Goal: Information Seeking & Learning: Learn about a topic

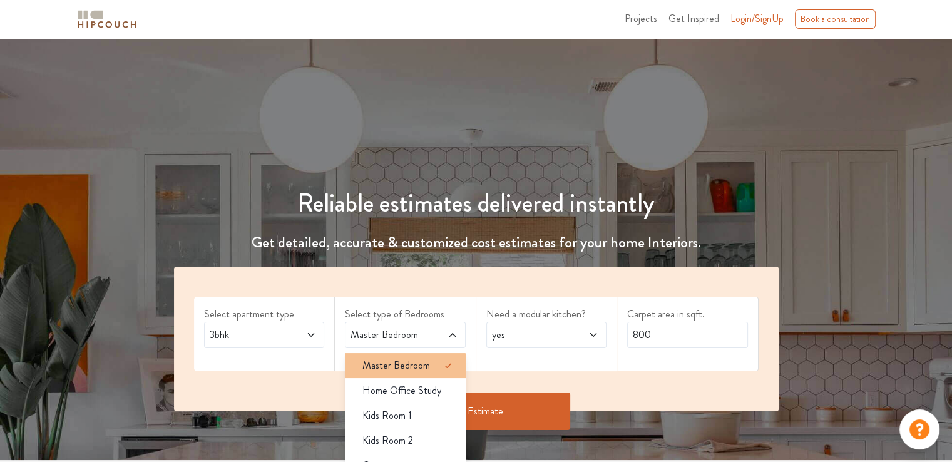
click at [397, 362] on span "Master Bedroom" at bounding box center [397, 365] width 68 height 15
click at [339, 374] on div "Select apartment type 3bhk Select type of Bedrooms Master Bedroom Master Bedroo…" at bounding box center [476, 339] width 605 height 145
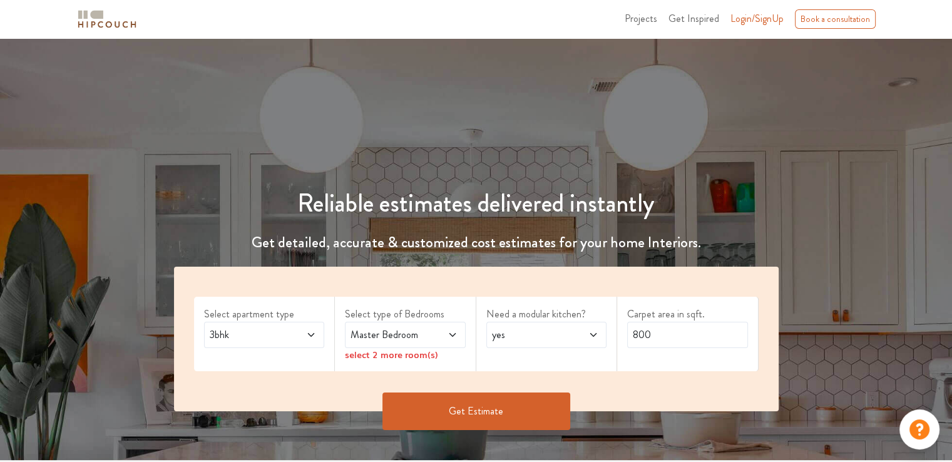
click at [406, 343] on div "Master Bedroom" at bounding box center [405, 335] width 121 height 26
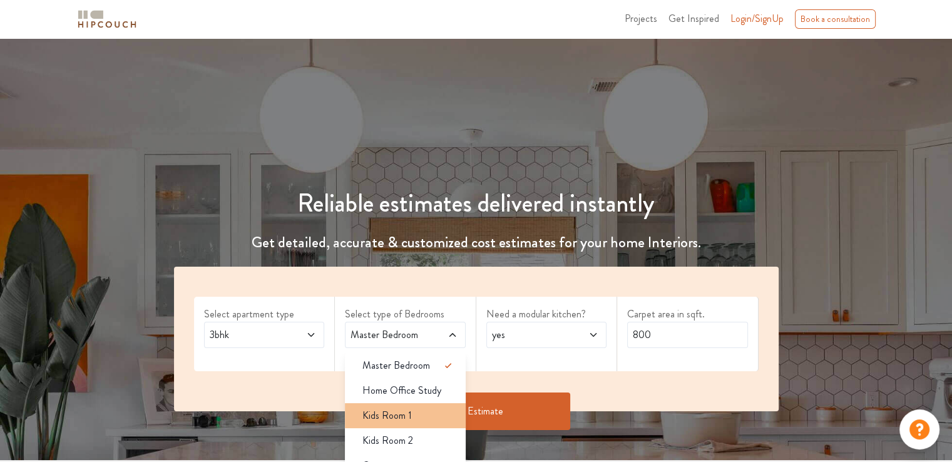
click at [396, 411] on span "Kids Room 1" at bounding box center [387, 415] width 49 height 15
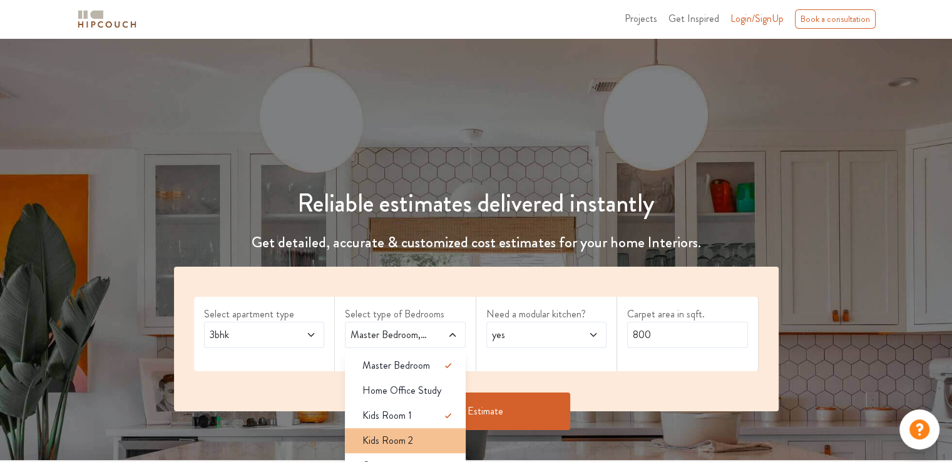
click at [398, 438] on span "Kids Room 2" at bounding box center [388, 440] width 51 height 15
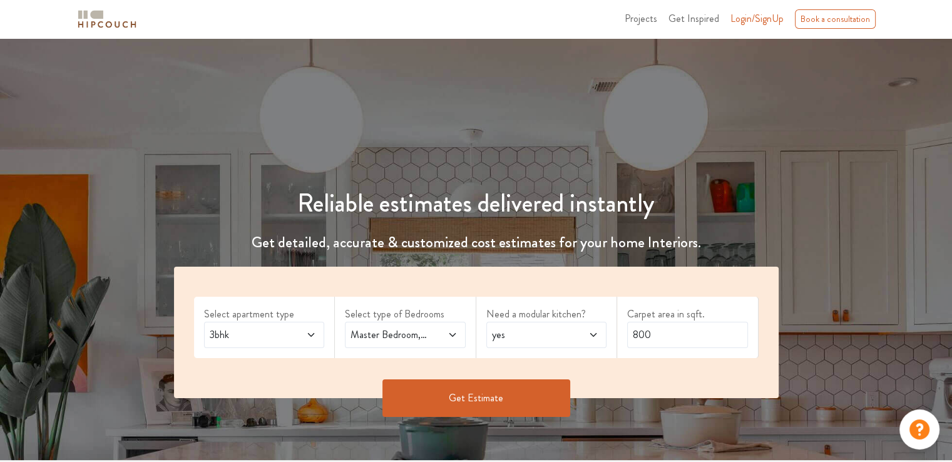
click at [537, 329] on span "yes" at bounding box center [531, 334] width 82 height 15
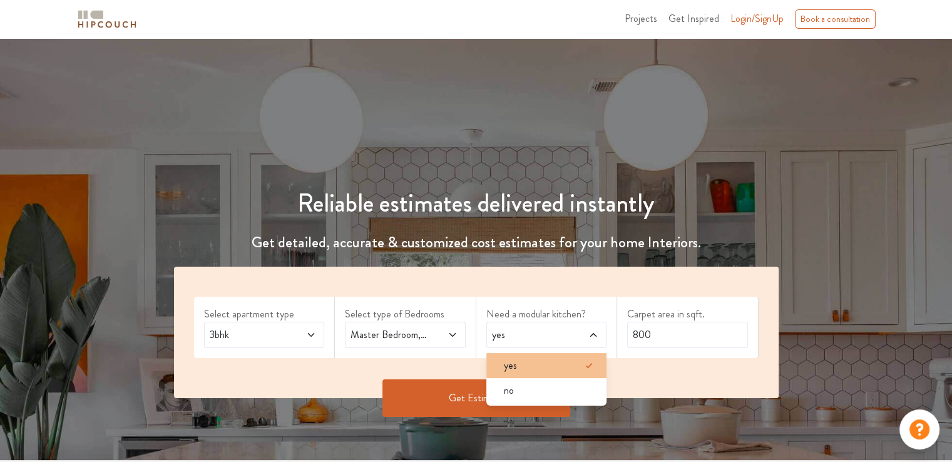
click at [532, 359] on div "yes" at bounding box center [550, 365] width 113 height 15
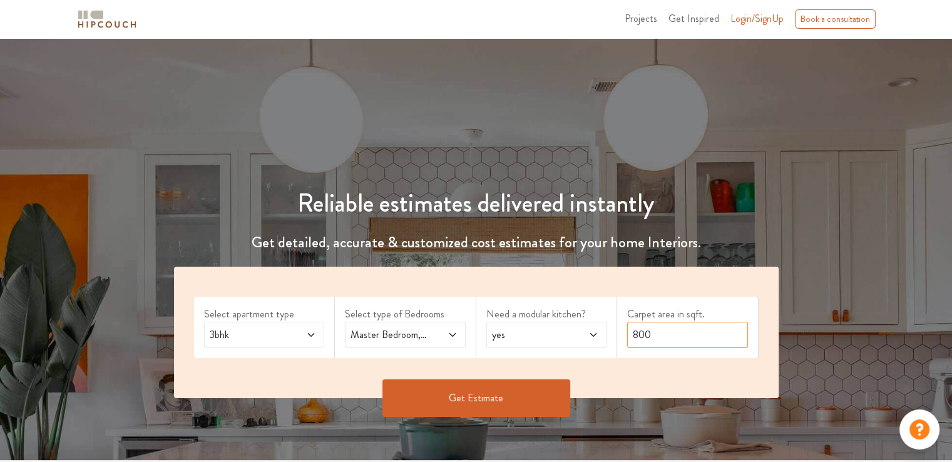
click at [641, 338] on input "800" at bounding box center [687, 335] width 121 height 26
type input "1000"
click at [525, 396] on button "Get Estimate" at bounding box center [477, 398] width 188 height 38
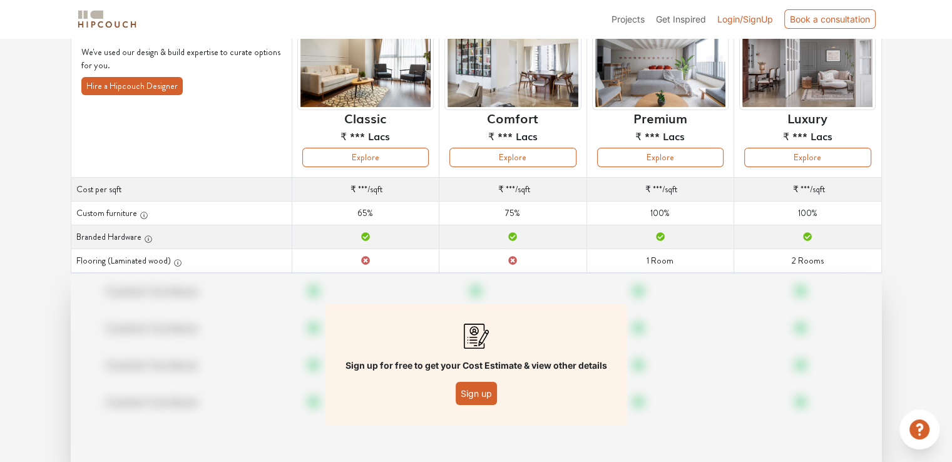
scroll to position [125, 0]
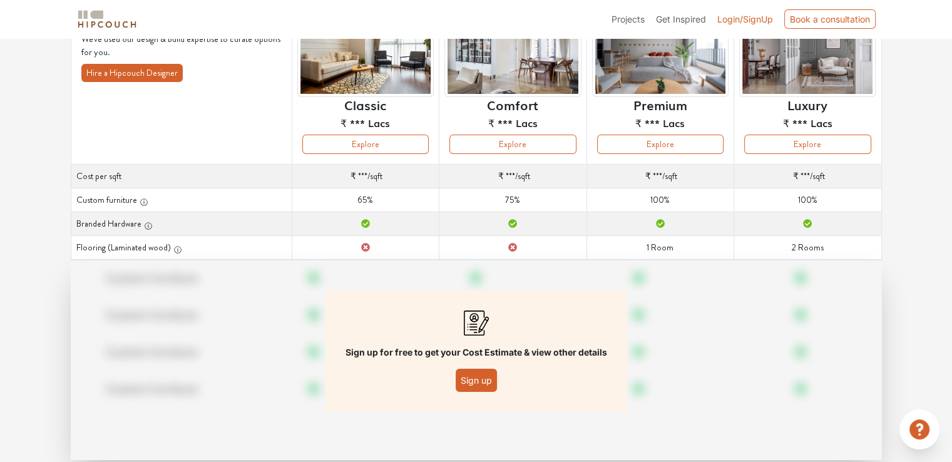
click at [482, 381] on button "Sign up" at bounding box center [476, 380] width 41 height 23
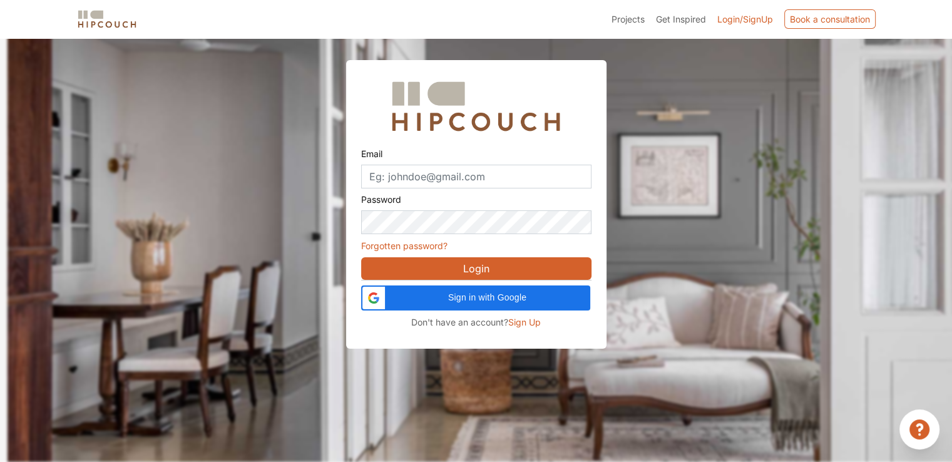
scroll to position [38, 0]
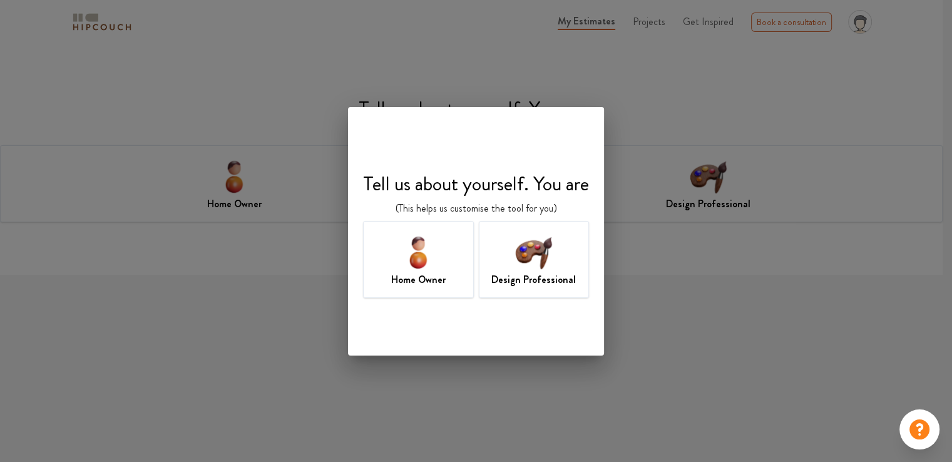
click at [428, 271] on img at bounding box center [418, 252] width 41 height 41
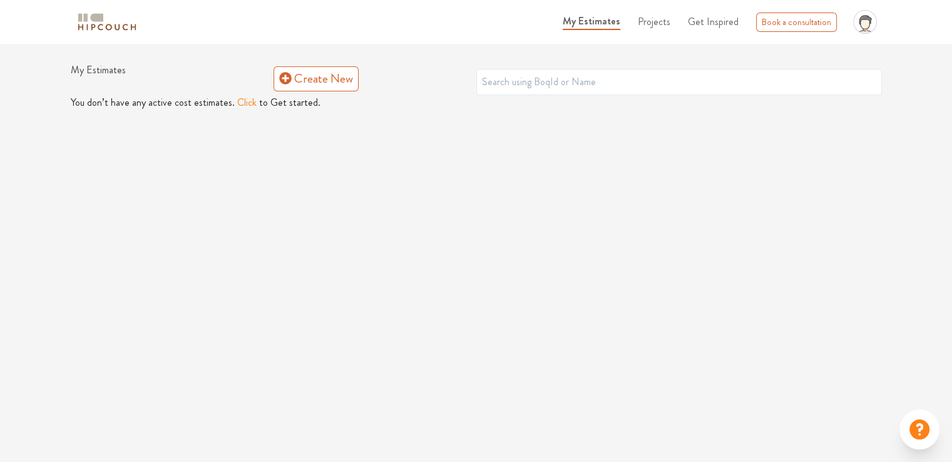
click at [245, 97] on button "Click" at bounding box center [246, 102] width 19 height 15
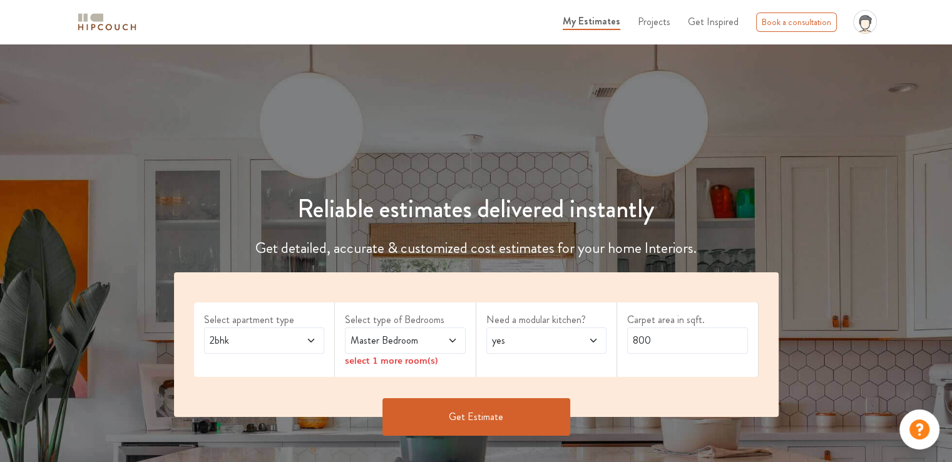
click at [302, 333] on span at bounding box center [303, 340] width 28 height 15
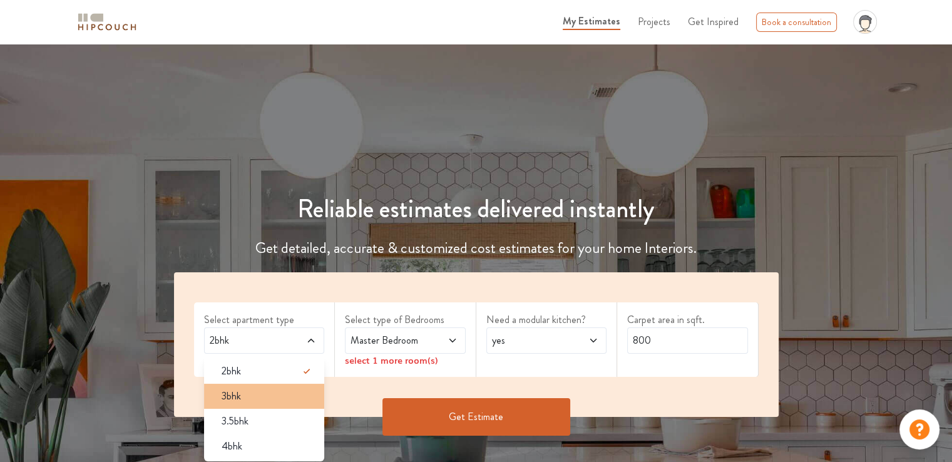
click at [280, 389] on div "3bhk" at bounding box center [268, 396] width 113 height 15
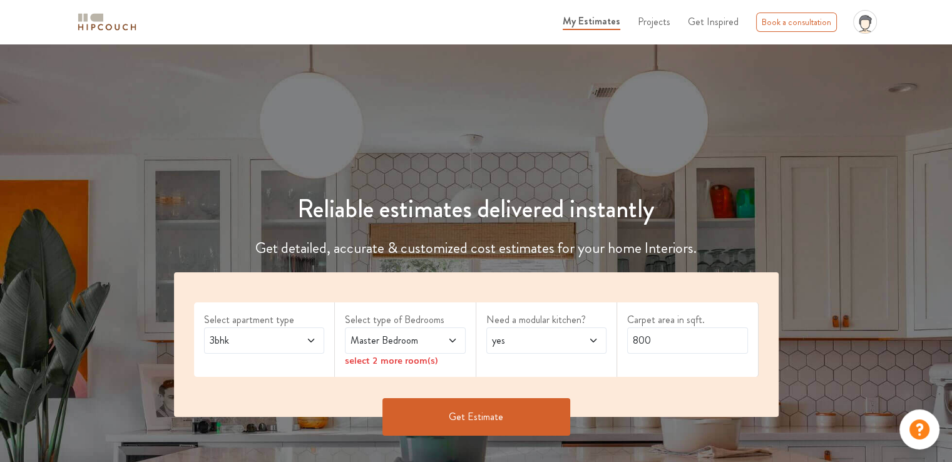
click at [433, 329] on div "Master Bedroom" at bounding box center [405, 340] width 121 height 26
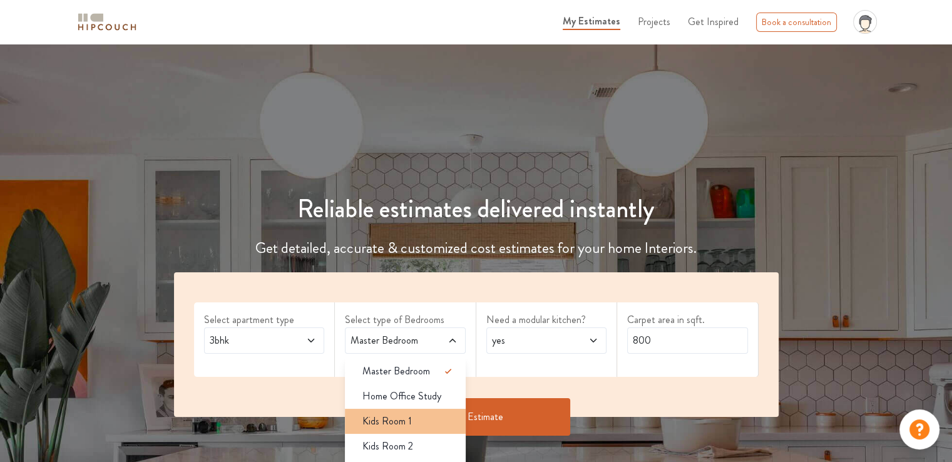
click at [406, 414] on span "Kids Room 1" at bounding box center [387, 421] width 49 height 15
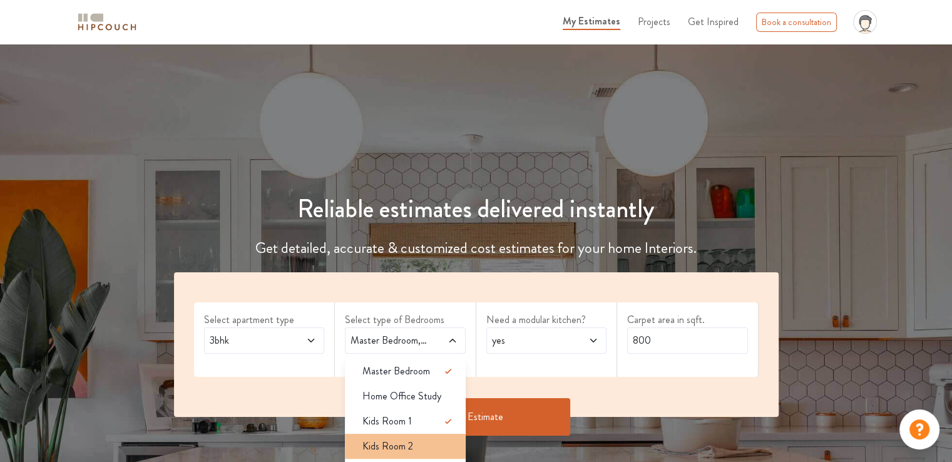
click at [410, 437] on li "Kids Room 2" at bounding box center [405, 446] width 121 height 25
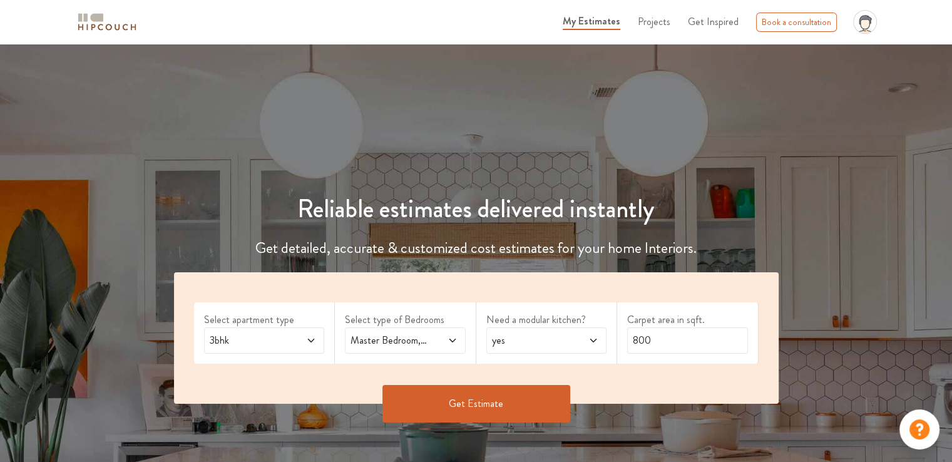
click at [435, 349] on div "Master Bedroom,Kids Room 1,Kids Room 2" at bounding box center [405, 340] width 121 height 26
click at [654, 341] on input "800" at bounding box center [687, 340] width 121 height 26
type input "1000"
click at [467, 411] on button "Get Estimate" at bounding box center [477, 404] width 188 height 38
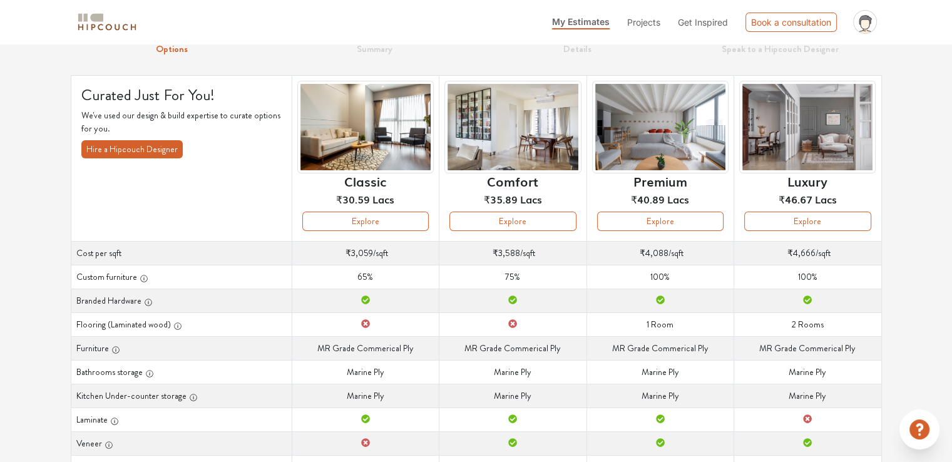
scroll to position [49, 0]
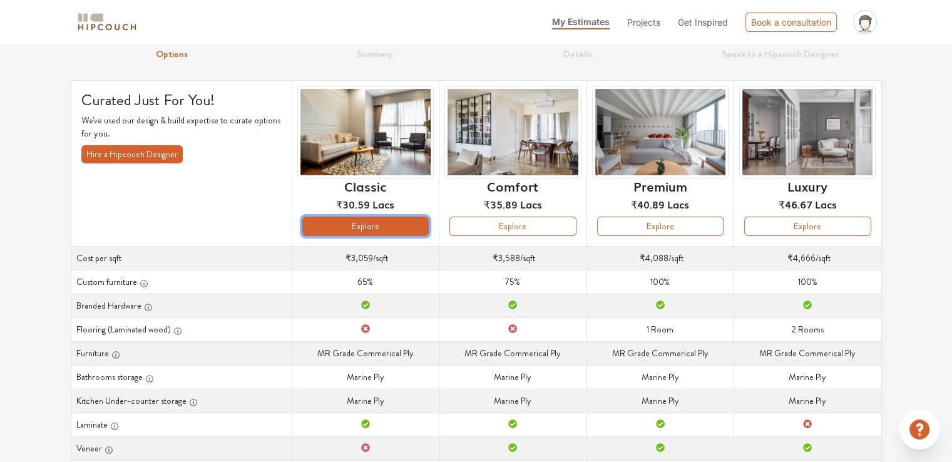
click at [398, 227] on button "Explore" at bounding box center [365, 226] width 126 height 19
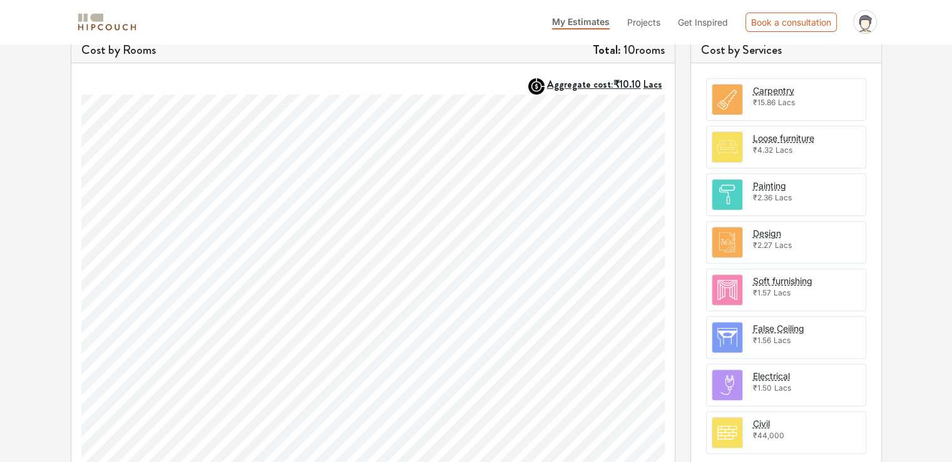
scroll to position [369, 0]
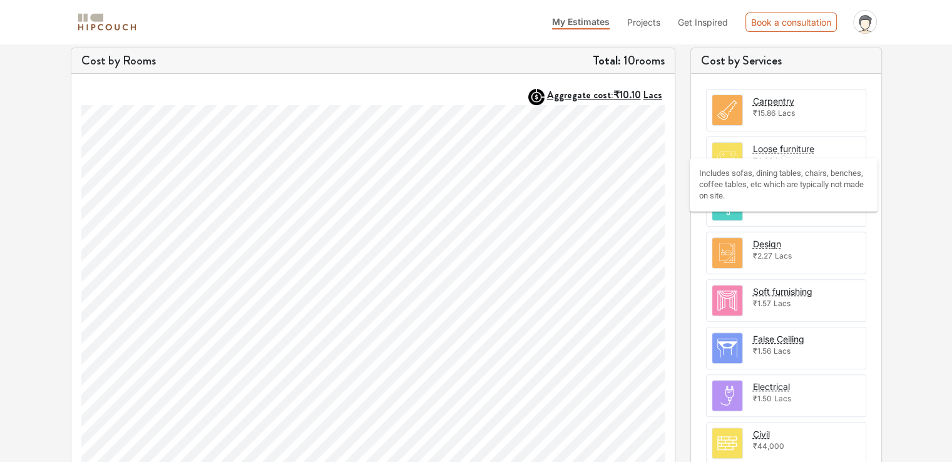
click at [779, 143] on div "Loose furniture" at bounding box center [783, 148] width 61 height 13
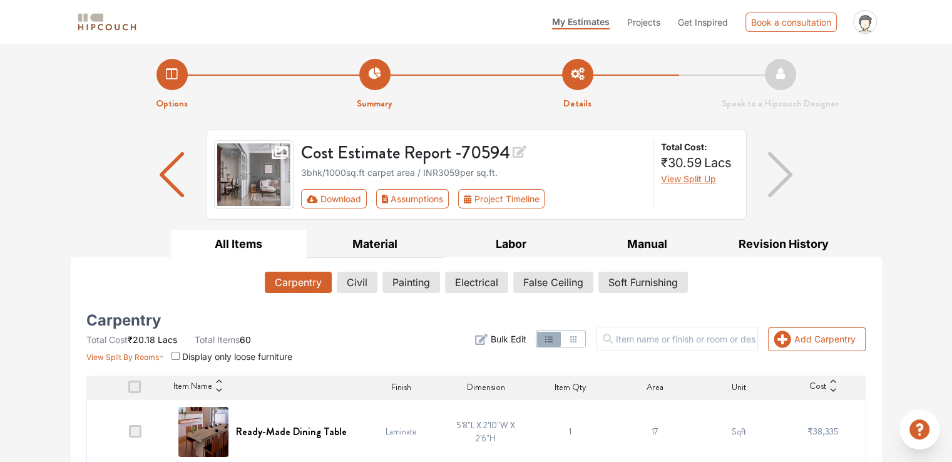
click at [381, 251] on button "Material" at bounding box center [375, 244] width 137 height 28
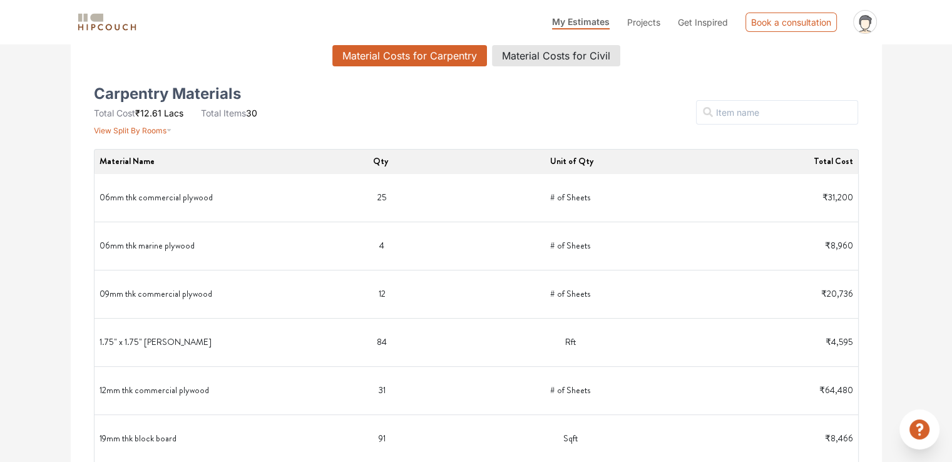
scroll to position [195, 0]
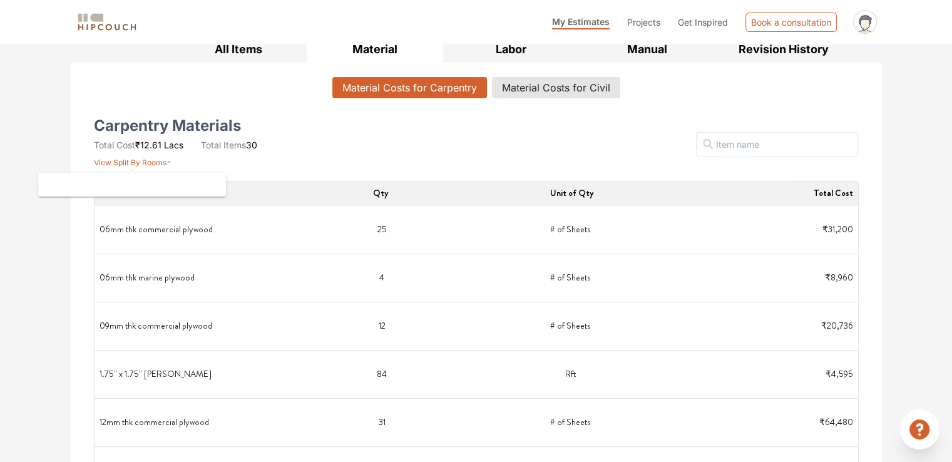
click at [157, 165] on span "View Split By Rooms" at bounding box center [130, 162] width 73 height 9
click at [163, 164] on span "View Split By Rooms" at bounding box center [130, 162] width 73 height 9
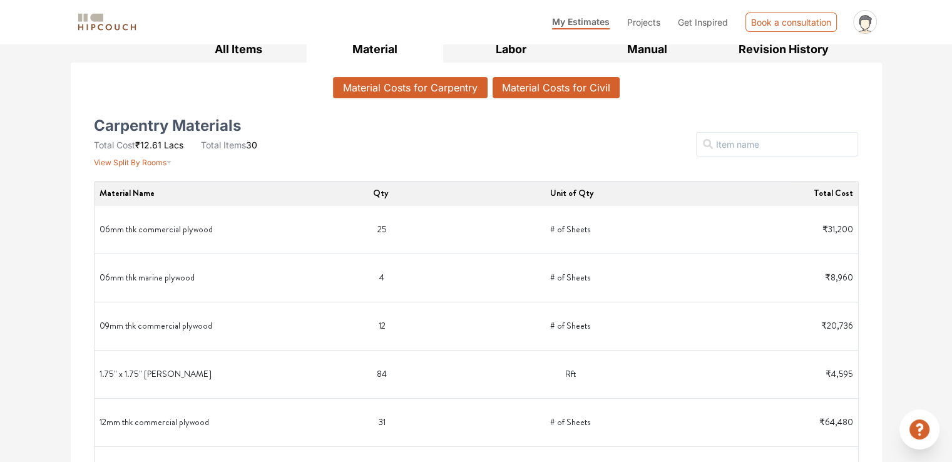
click at [534, 88] on button "Material Costs for Civil" at bounding box center [556, 87] width 127 height 21
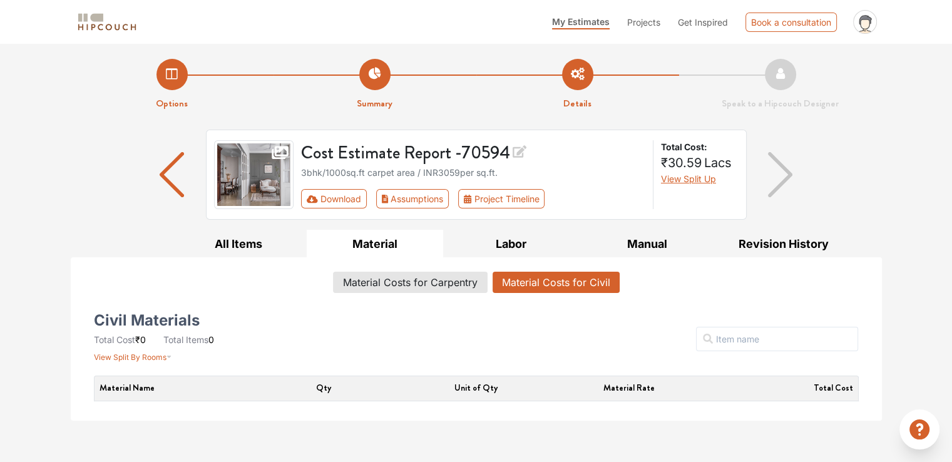
scroll to position [0, 0]
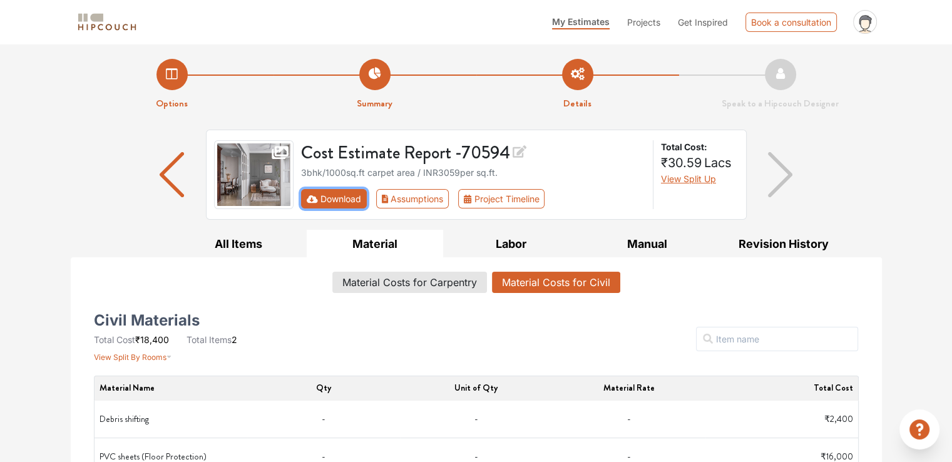
click at [352, 196] on button "Download" at bounding box center [334, 198] width 66 height 19
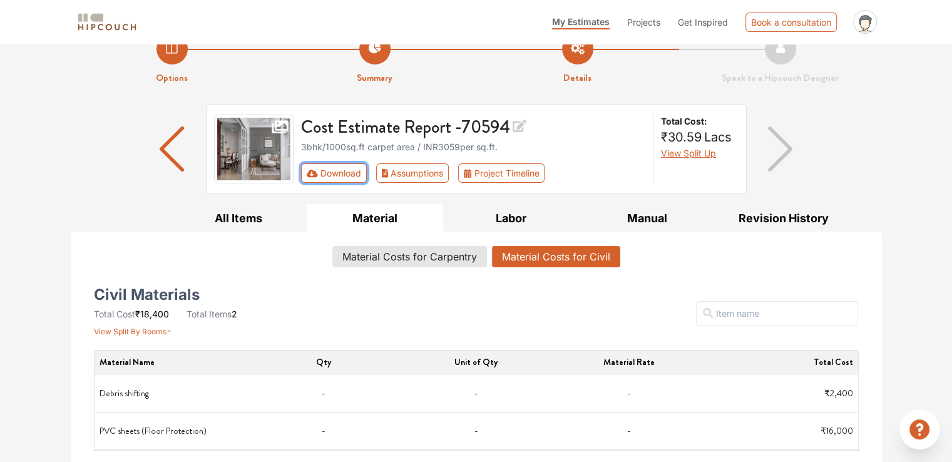
scroll to position [33, 0]
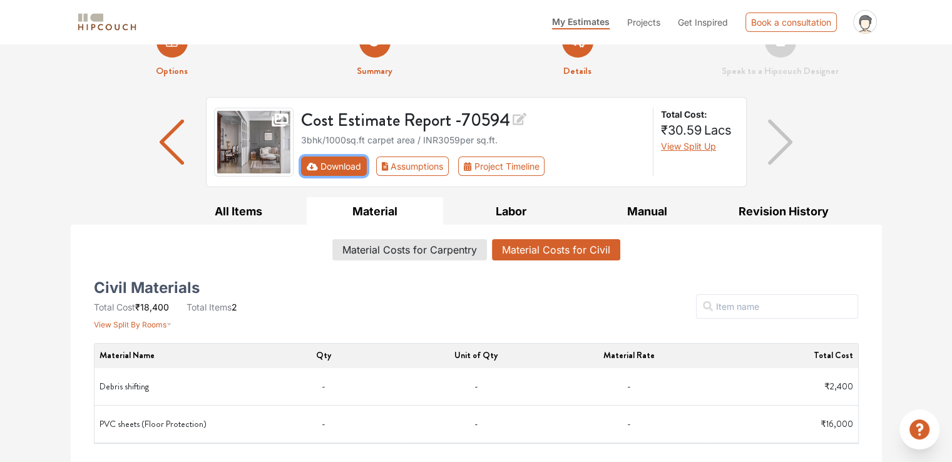
click at [325, 167] on button "Download" at bounding box center [334, 166] width 66 height 19
click at [756, 204] on button "Revision History" at bounding box center [784, 211] width 137 height 28
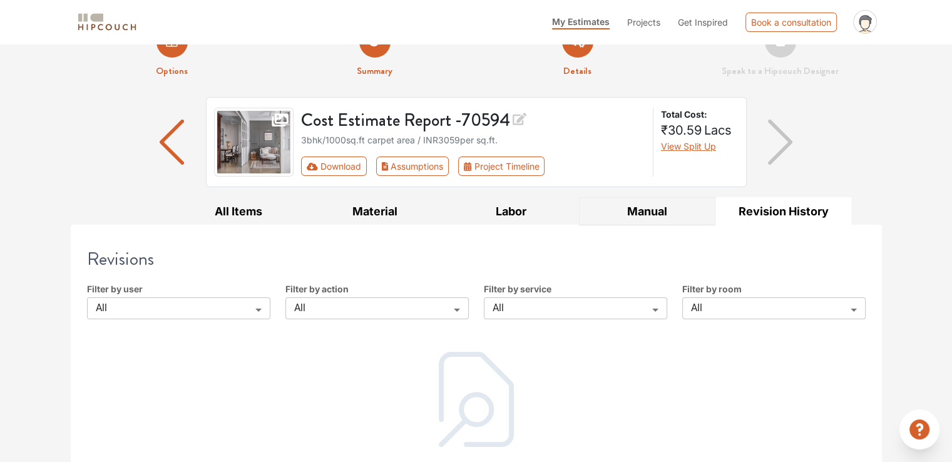
click at [641, 209] on button "Manual" at bounding box center [647, 211] width 137 height 28
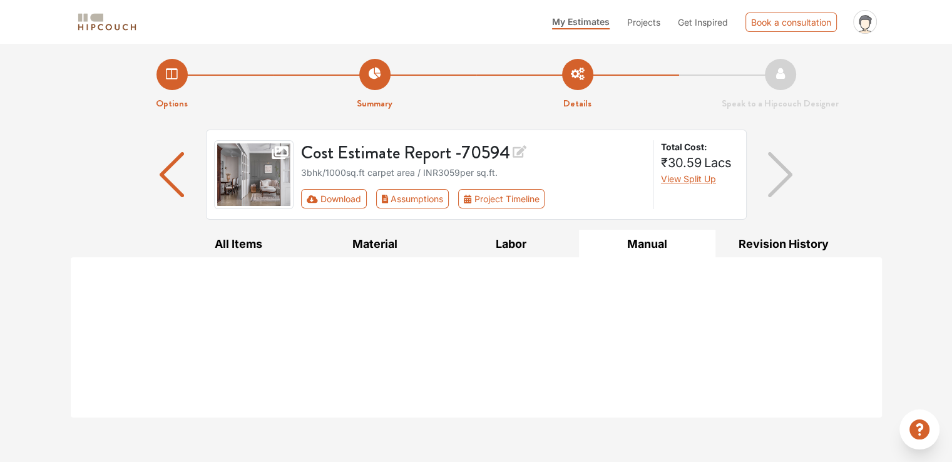
scroll to position [0, 0]
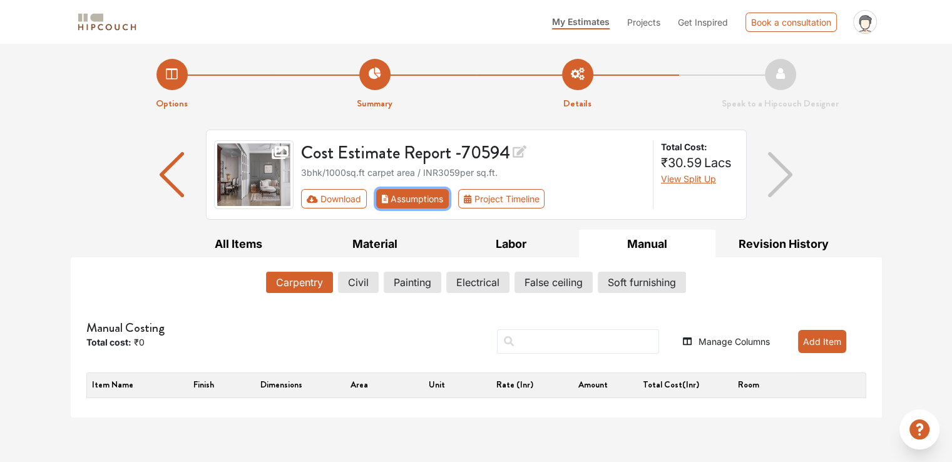
click at [404, 192] on button "Assumptions" at bounding box center [412, 198] width 73 height 19
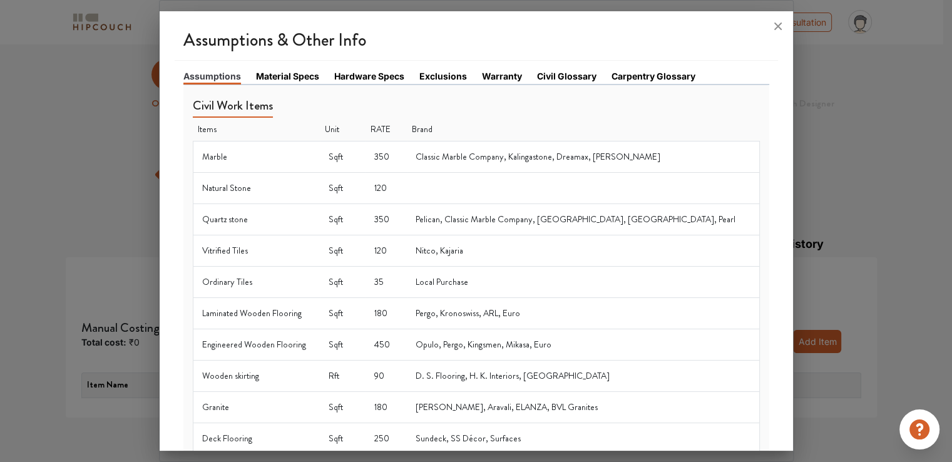
click at [299, 70] on link "Material Specs" at bounding box center [287, 76] width 63 height 13
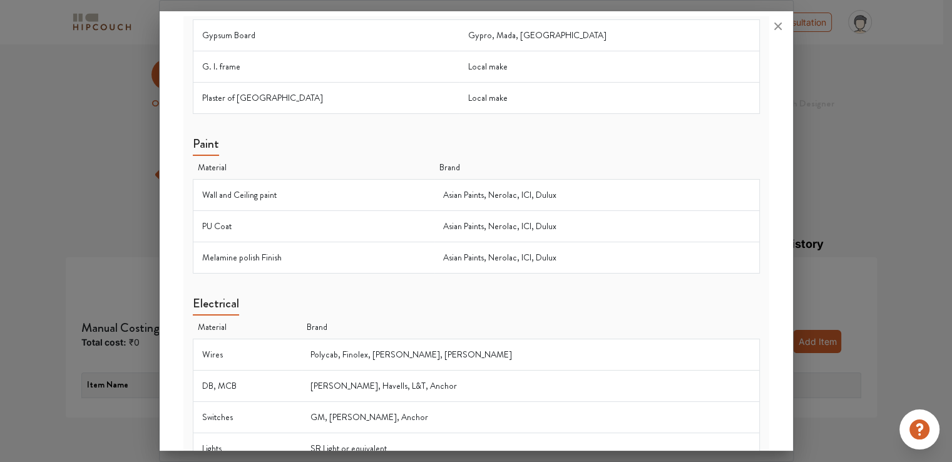
scroll to position [1073, 0]
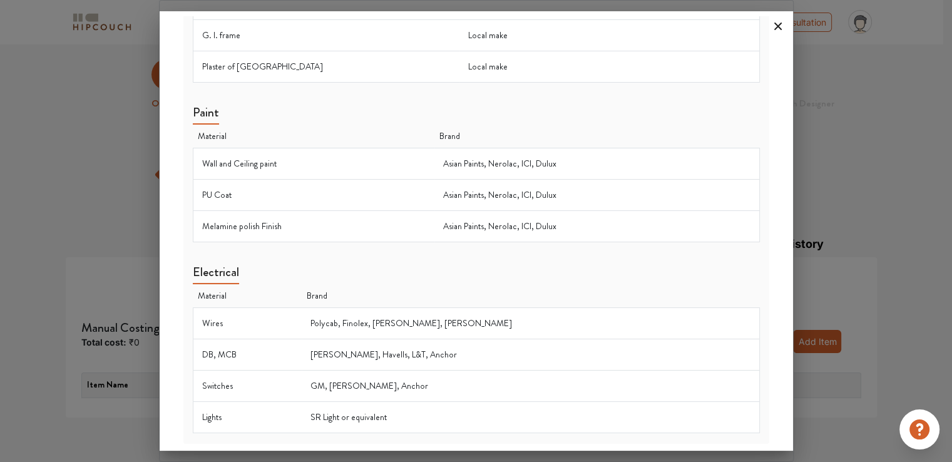
click at [774, 18] on icon at bounding box center [778, 26] width 20 height 20
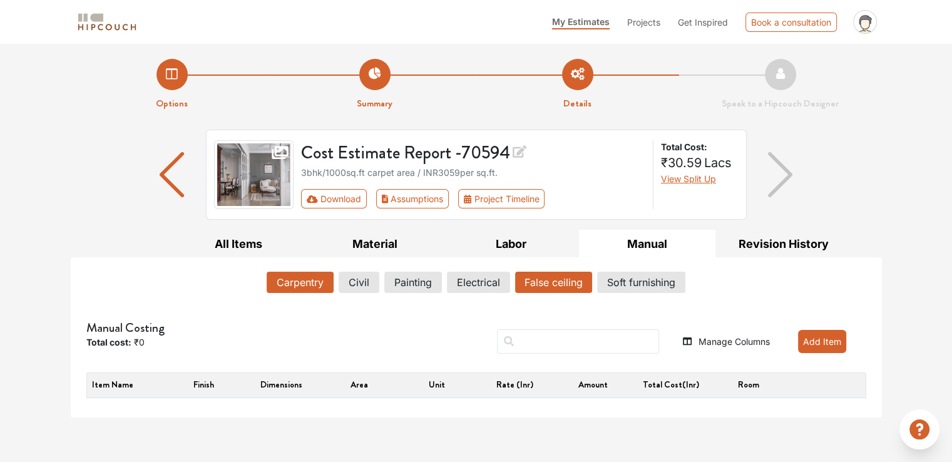
click at [542, 282] on button "False ceiling" at bounding box center [553, 282] width 77 height 21
click at [254, 248] on button "All Items" at bounding box center [239, 244] width 137 height 28
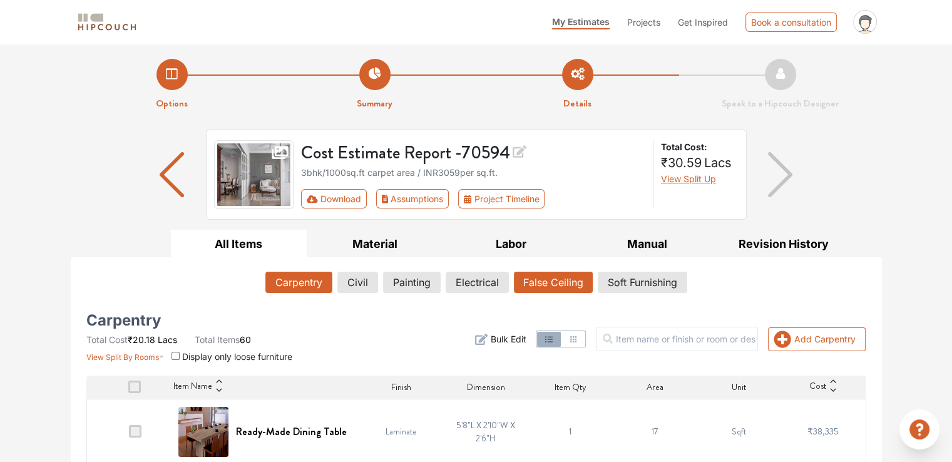
click at [541, 286] on button "False Ceiling" at bounding box center [553, 282] width 79 height 21
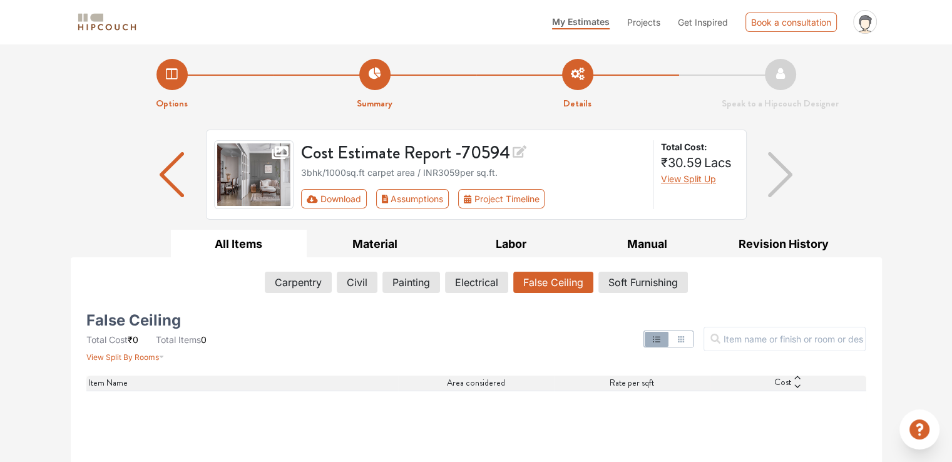
click at [595, 282] on div "Carpentry Civil Painting Electrical False Ceiling Soft Furnishing" at bounding box center [476, 285] width 780 height 26
click at [654, 282] on button "Soft Furnishing" at bounding box center [643, 282] width 88 height 21
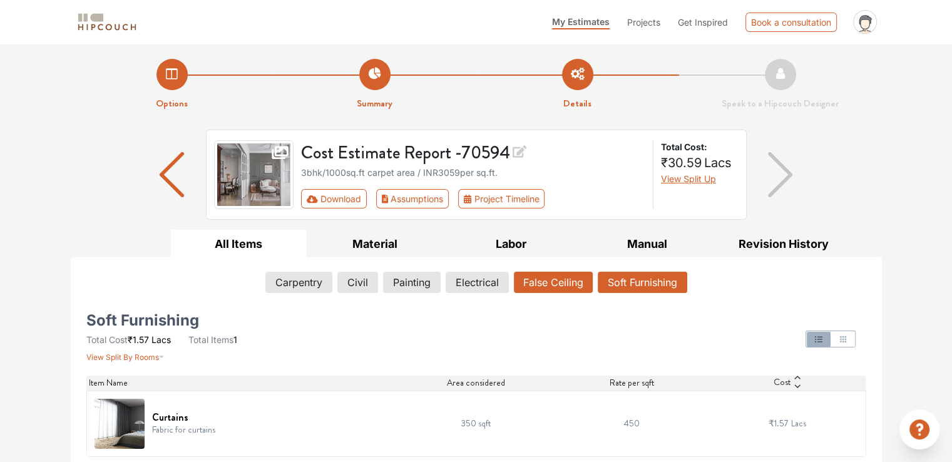
click at [565, 284] on button "False Ceiling" at bounding box center [553, 282] width 79 height 21
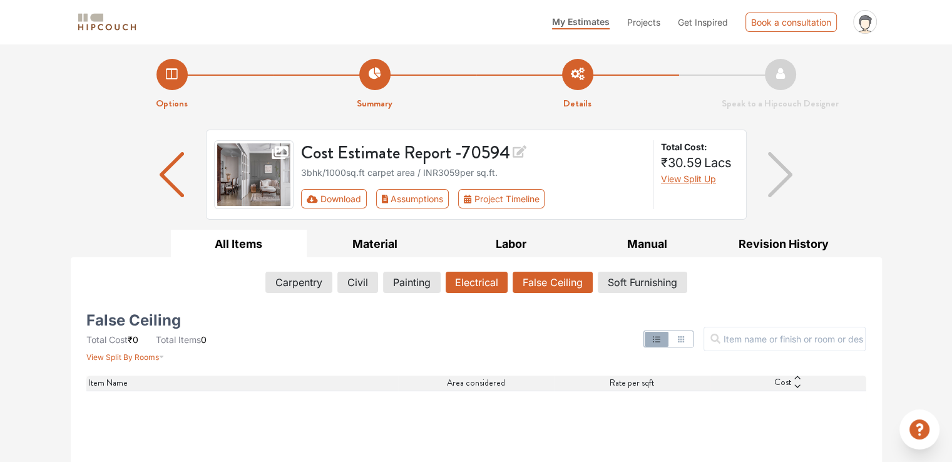
click at [503, 287] on button "Electrical" at bounding box center [477, 282] width 62 height 21
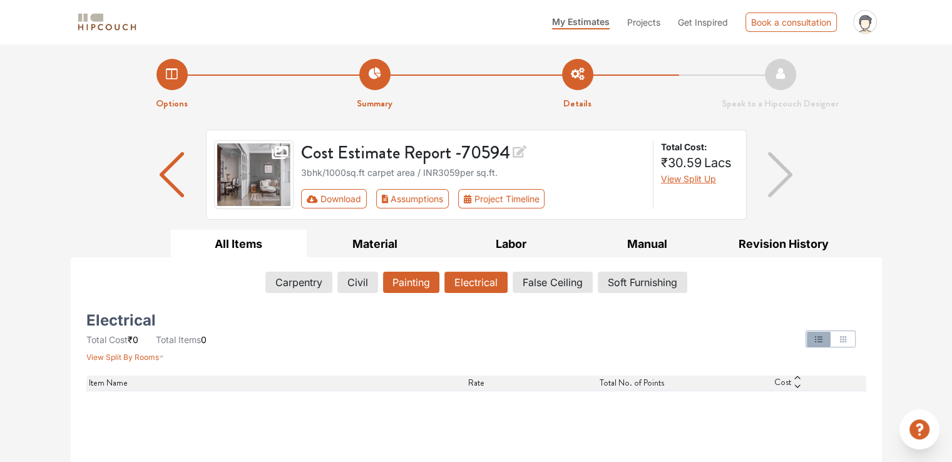
click at [426, 287] on button "Painting" at bounding box center [411, 282] width 56 height 21
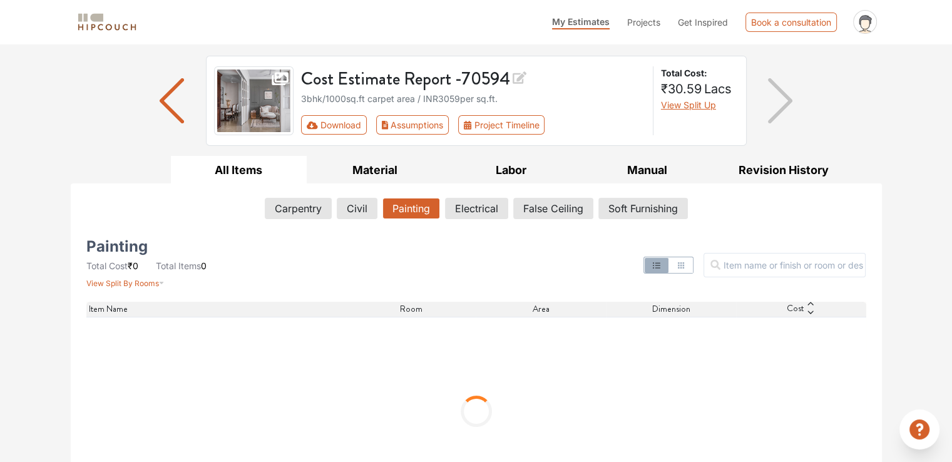
scroll to position [118, 0]
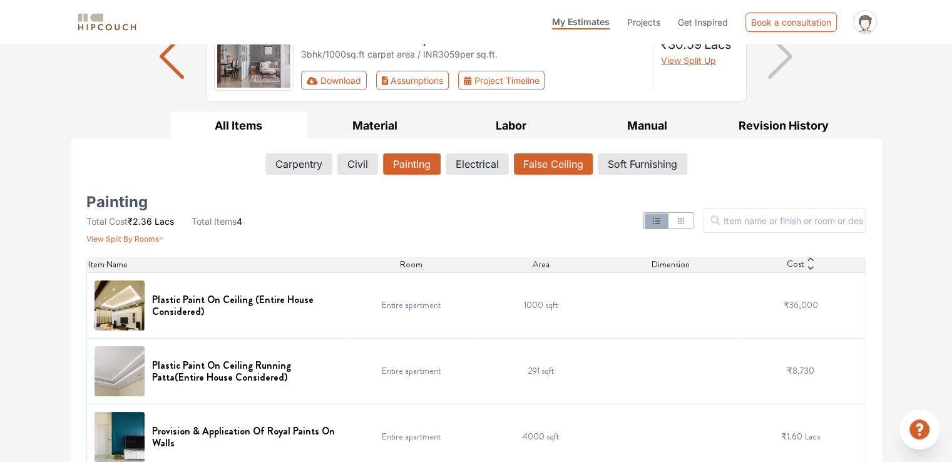
click at [587, 171] on button "False Ceiling" at bounding box center [553, 163] width 79 height 21
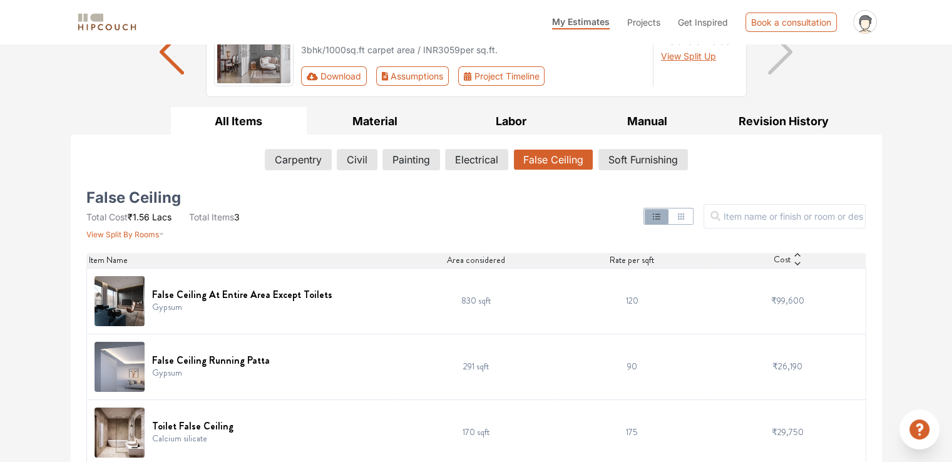
scroll to position [135, 0]
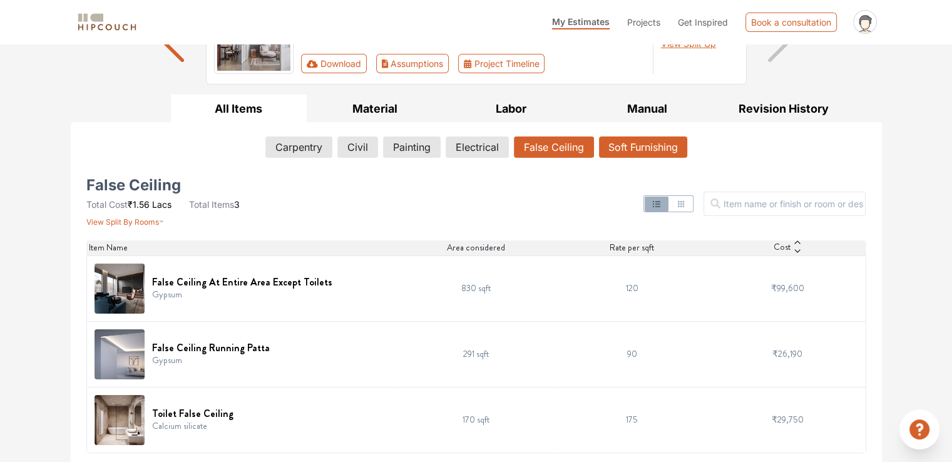
click at [630, 145] on button "Soft Furnishing" at bounding box center [643, 147] width 88 height 21
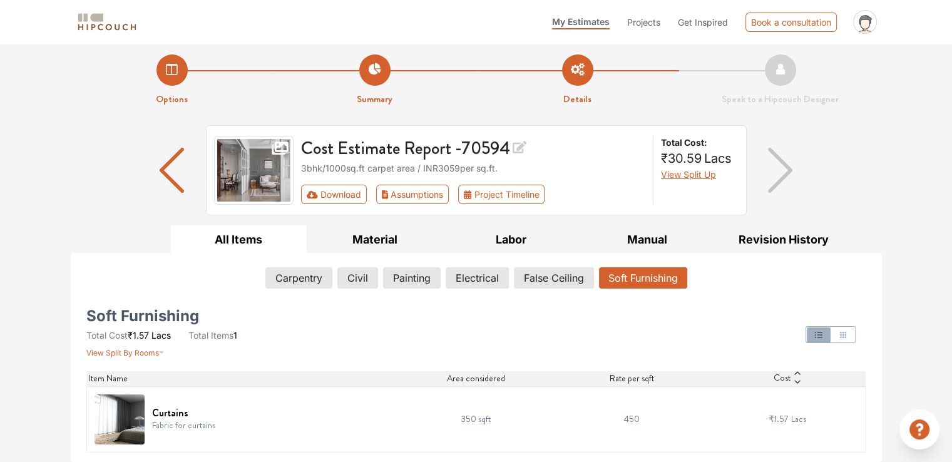
scroll to position [4, 0]
click at [475, 277] on button "Electrical" at bounding box center [477, 278] width 62 height 21
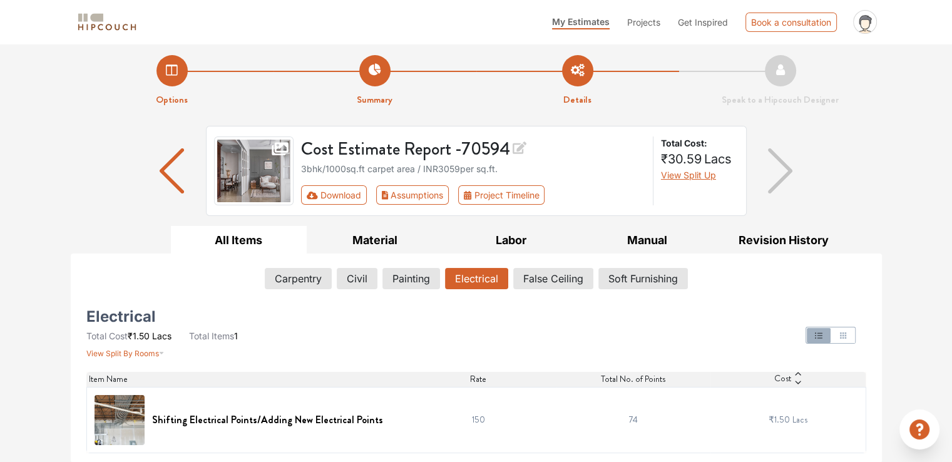
click at [938, 242] on div "Options Summary Details Speak to a Hipcouch Designer Cost Estimate Report - 705…" at bounding box center [476, 251] width 952 height 423
click at [933, 286] on div "Options Summary Details Speak to a Hipcouch Designer Cost Estimate Report - 705…" at bounding box center [476, 251] width 952 height 423
click at [406, 276] on button "Painting" at bounding box center [411, 278] width 56 height 21
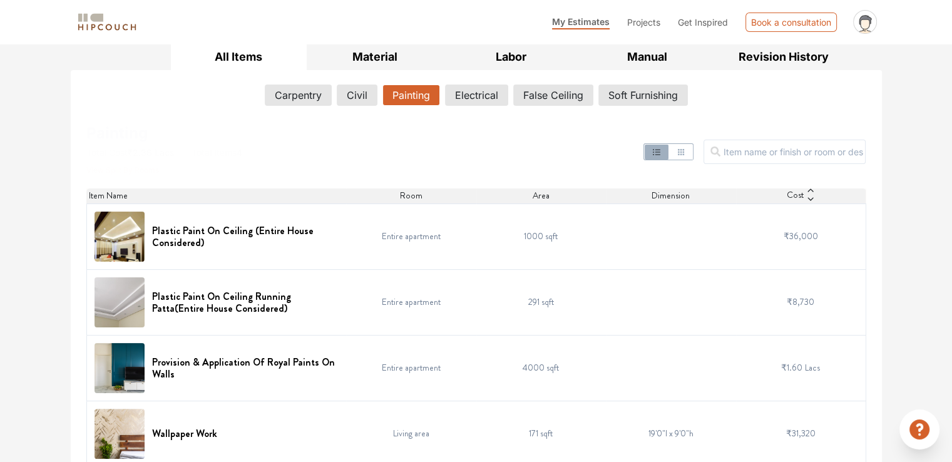
scroll to position [200, 0]
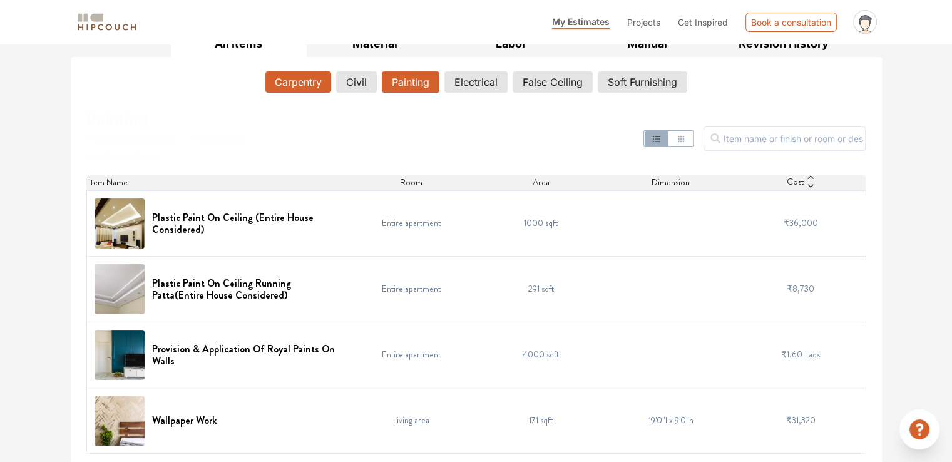
click at [306, 79] on button "Carpentry" at bounding box center [298, 81] width 66 height 21
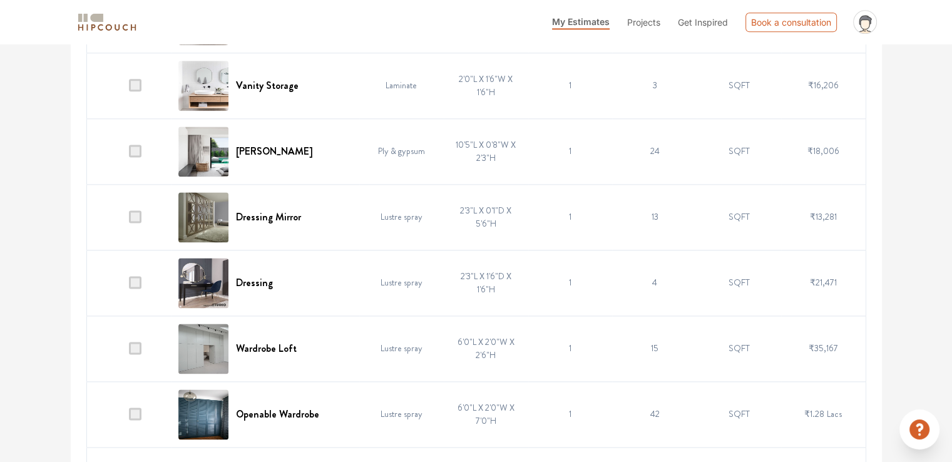
scroll to position [1666, 0]
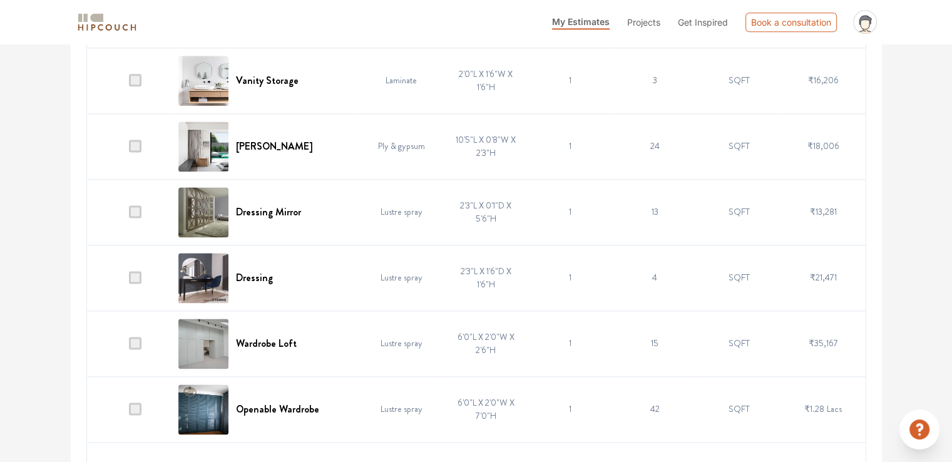
drag, startPoint x: 212, startPoint y: 273, endPoint x: 232, endPoint y: 279, distance: 20.8
click at [232, 279] on div "Dressing" at bounding box center [264, 278] width 173 height 50
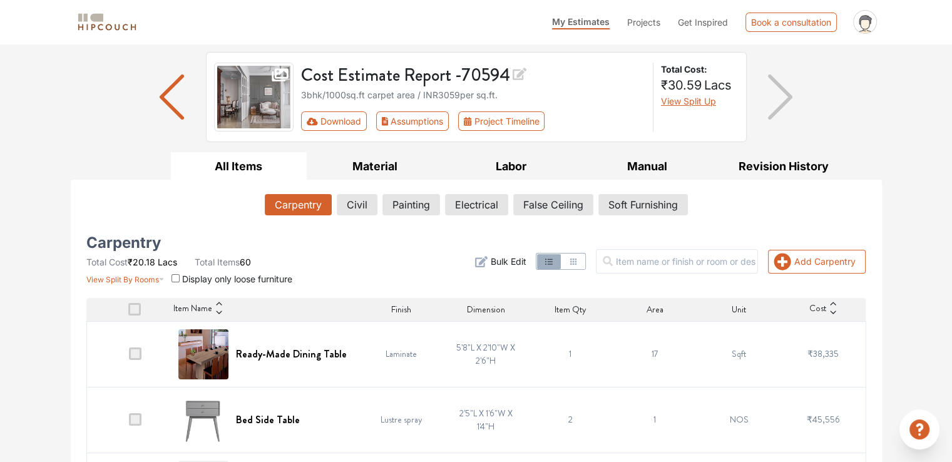
scroll to position [73, 0]
